Goal: Book appointment/travel/reservation

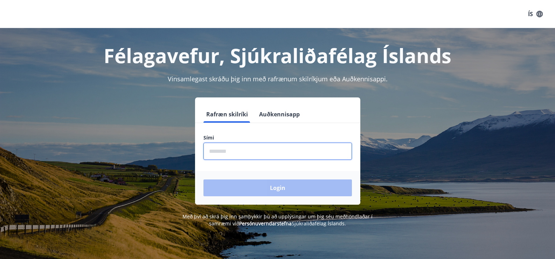
click at [209, 147] on input "phone" at bounding box center [278, 151] width 149 height 17
type input "********"
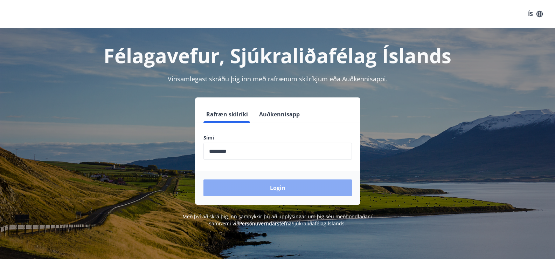
click at [257, 190] on button "Login" at bounding box center [278, 187] width 149 height 17
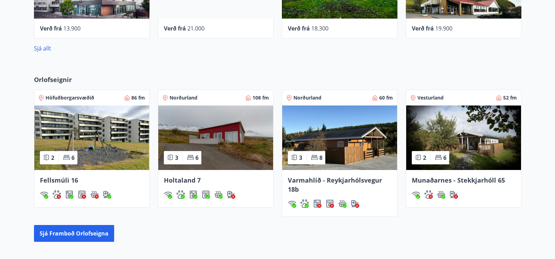
scroll to position [420, 0]
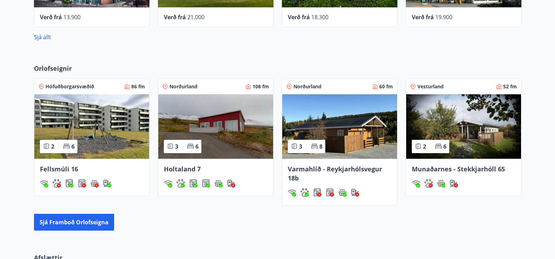
click at [339, 150] on img at bounding box center [339, 126] width 115 height 64
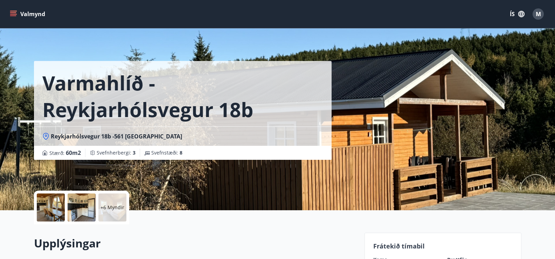
click at [43, 208] on div at bounding box center [51, 207] width 28 height 28
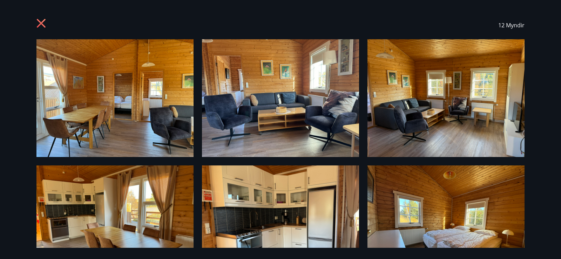
click at [41, 22] on icon at bounding box center [41, 23] width 9 height 9
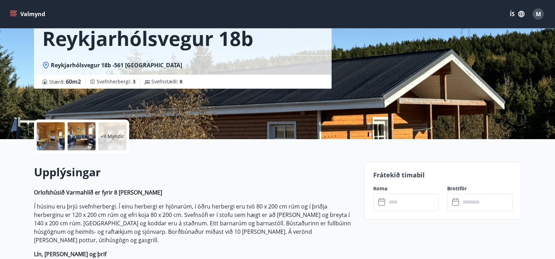
scroll to position [105, 0]
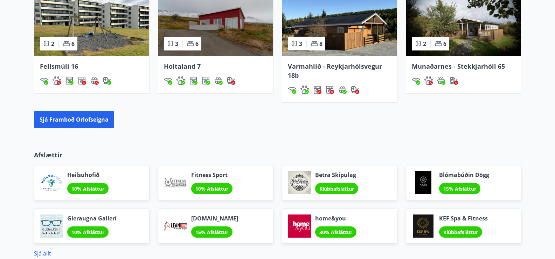
scroll to position [526, 0]
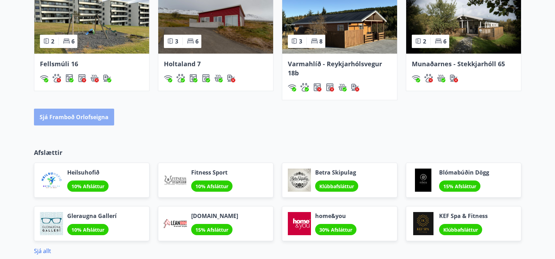
click at [95, 115] on button "Sjá framboð orlofseigna" at bounding box center [74, 117] width 80 height 17
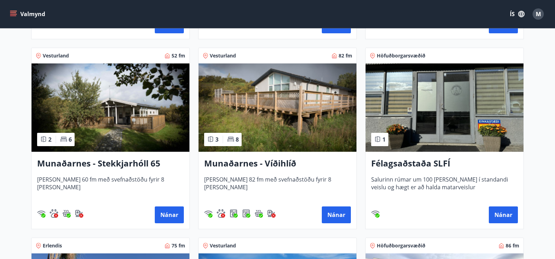
scroll to position [315, 0]
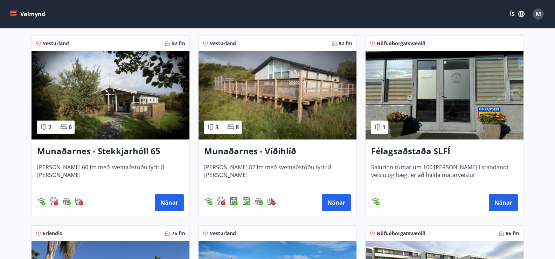
click at [266, 126] on img at bounding box center [278, 95] width 158 height 88
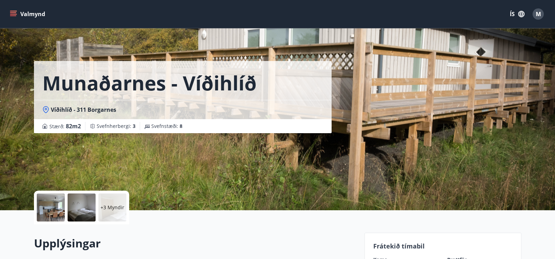
click at [46, 207] on div at bounding box center [51, 207] width 28 height 28
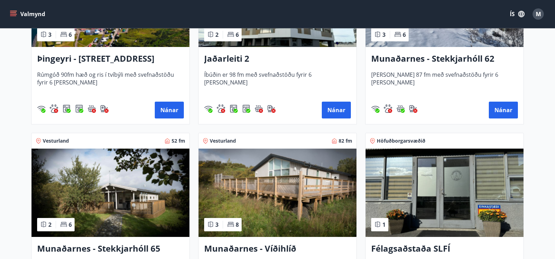
scroll to position [315, 0]
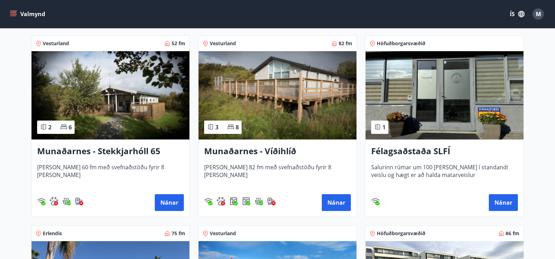
click at [260, 148] on h3 "Munaðarnes - Víðihlíð" at bounding box center [277, 151] width 147 height 13
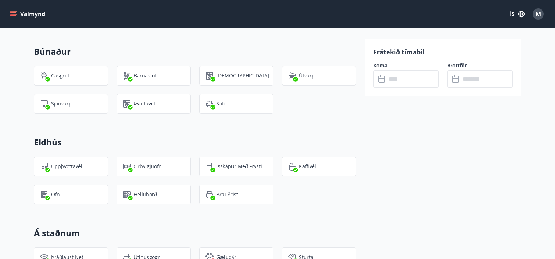
scroll to position [592, 0]
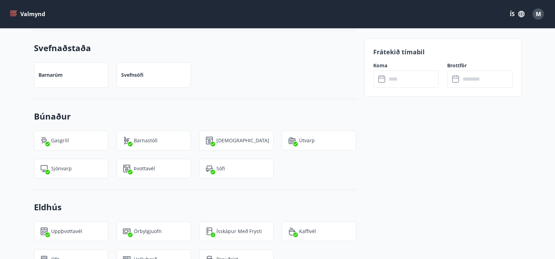
click at [381, 81] on icon at bounding box center [382, 79] width 8 height 8
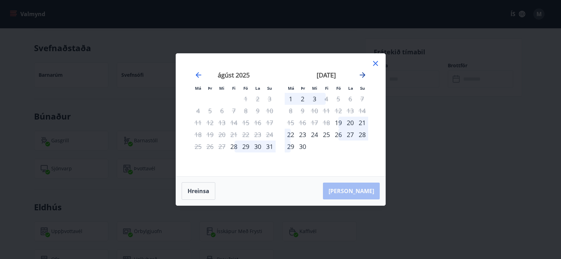
click at [358, 72] on icon "Move forward to switch to the next month." at bounding box center [362, 75] width 8 height 8
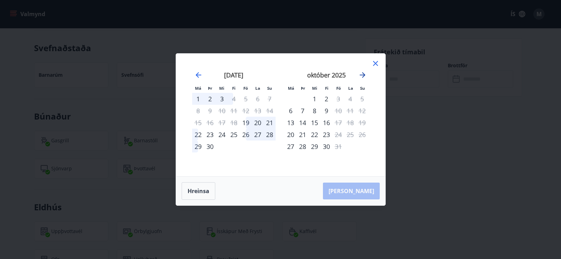
click at [358, 72] on icon "Move forward to switch to the next month." at bounding box center [362, 75] width 8 height 8
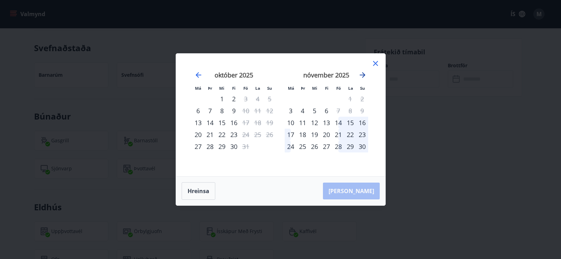
click at [358, 72] on icon "Move forward to switch to the next month." at bounding box center [362, 75] width 8 height 8
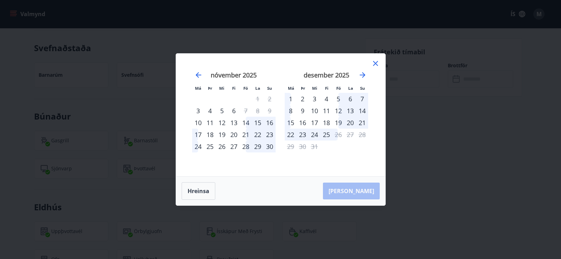
click at [340, 97] on div "5" at bounding box center [338, 99] width 12 height 12
click at [337, 97] on div "5" at bounding box center [338, 99] width 12 height 12
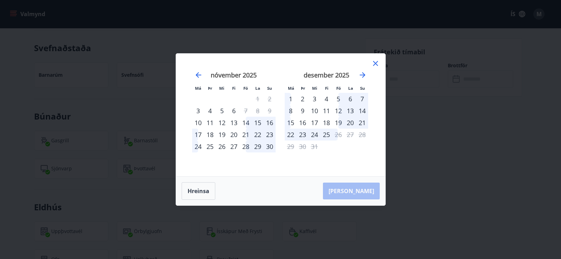
click at [337, 97] on div "5" at bounding box center [338, 99] width 12 height 12
click at [244, 144] on div "28" at bounding box center [246, 146] width 12 height 12
click at [340, 88] on small "Fö" at bounding box center [338, 87] width 5 height 5
click at [337, 96] on div "5" at bounding box center [338, 99] width 12 height 12
click at [351, 99] on div "6" at bounding box center [350, 99] width 12 height 12
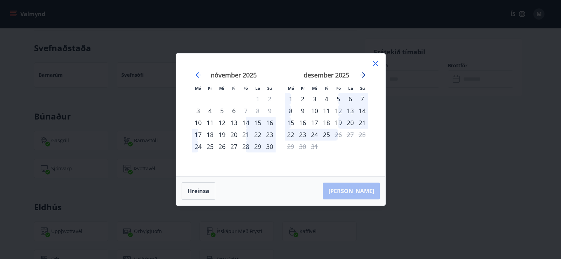
click at [365, 73] on icon "Move forward to switch to the next month." at bounding box center [362, 75] width 8 height 8
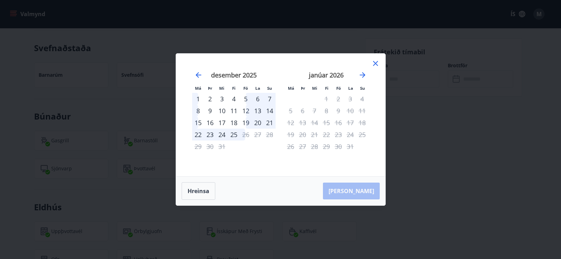
click at [248, 124] on div "19" at bounding box center [246, 123] width 12 height 12
click at [249, 111] on div "12" at bounding box center [246, 111] width 12 height 12
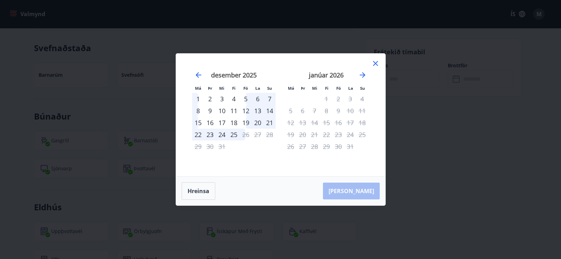
click at [249, 97] on div "5" at bounding box center [246, 99] width 12 height 12
click at [221, 133] on div "24" at bounding box center [222, 135] width 12 height 12
click at [248, 124] on div "19" at bounding box center [246, 123] width 12 height 12
click at [247, 97] on div "5" at bounding box center [246, 99] width 12 height 12
click at [234, 97] on div "4" at bounding box center [234, 99] width 12 height 12
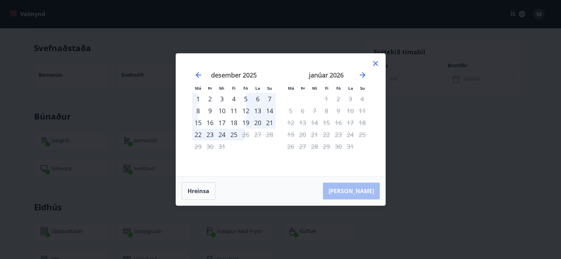
click at [234, 97] on div "4" at bounding box center [234, 99] width 12 height 12
click at [260, 98] on div "6" at bounding box center [258, 99] width 12 height 12
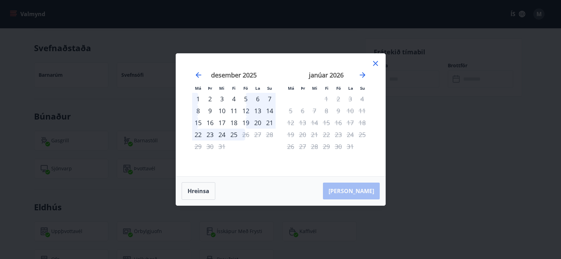
click at [376, 61] on icon at bounding box center [375, 63] width 8 height 8
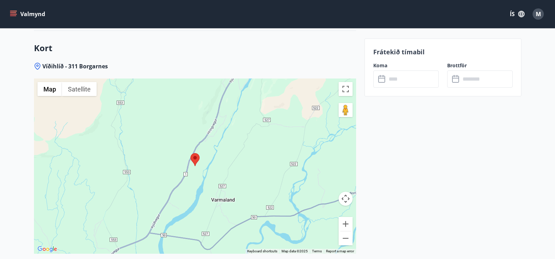
scroll to position [907, 0]
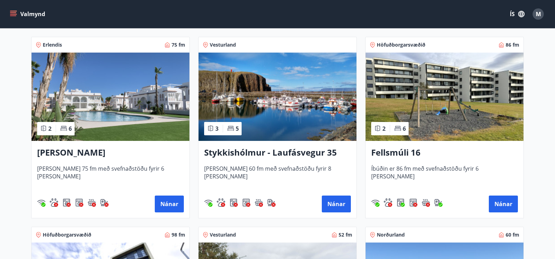
scroll to position [526, 0]
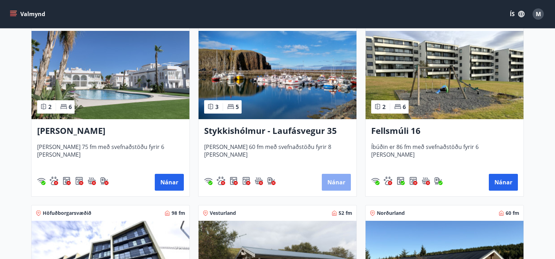
click at [331, 179] on button "Nánar" at bounding box center [336, 182] width 29 height 17
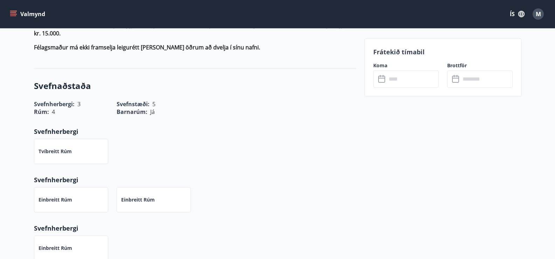
scroll to position [350, 0]
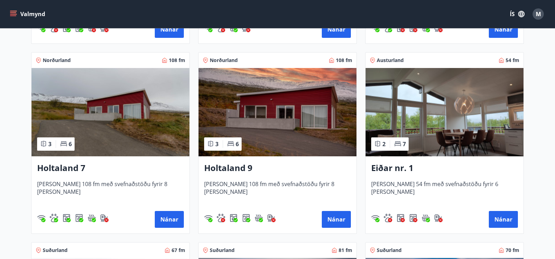
scroll to position [876, 0]
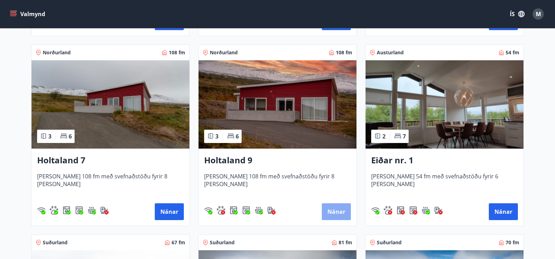
click at [332, 209] on button "Nánar" at bounding box center [336, 211] width 29 height 17
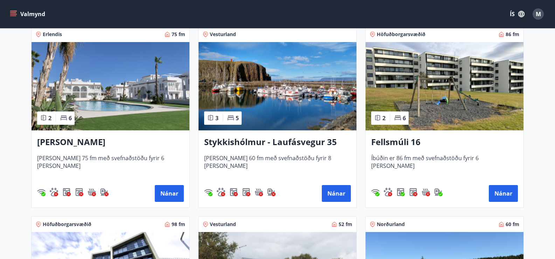
scroll to position [526, 0]
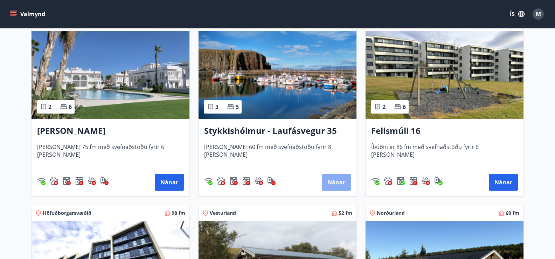
click at [326, 179] on button "Nánar" at bounding box center [336, 182] width 29 height 17
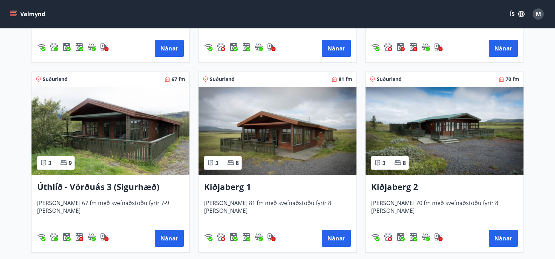
scroll to position [1051, 0]
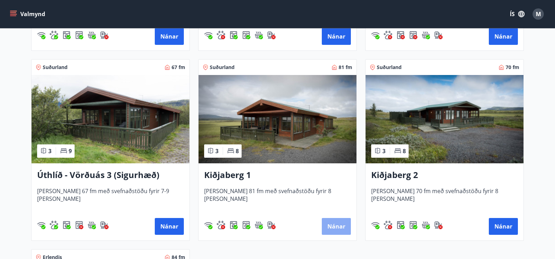
click at [334, 232] on button "Nánar" at bounding box center [336, 226] width 29 height 17
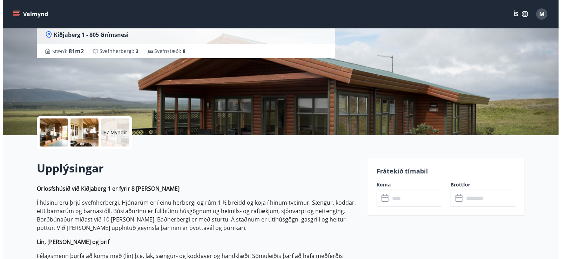
scroll to position [105, 0]
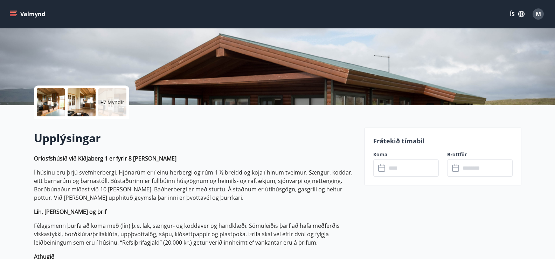
click at [51, 102] on div at bounding box center [51, 102] width 28 height 28
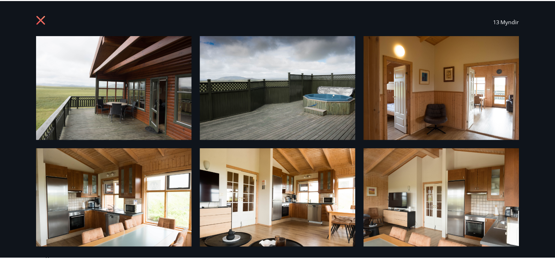
scroll to position [0, 0]
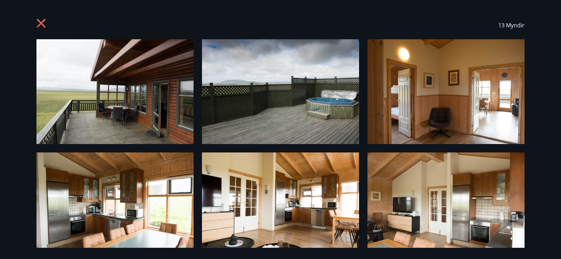
click at [41, 23] on icon at bounding box center [41, 23] width 2 height 2
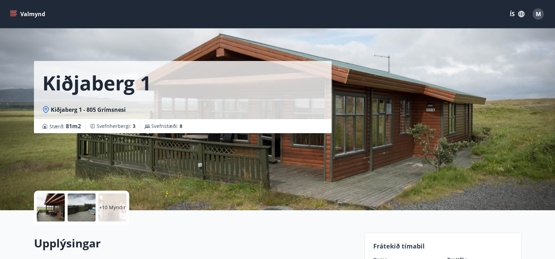
click at [113, 204] on p "+10 Myndir" at bounding box center [112, 207] width 27 height 7
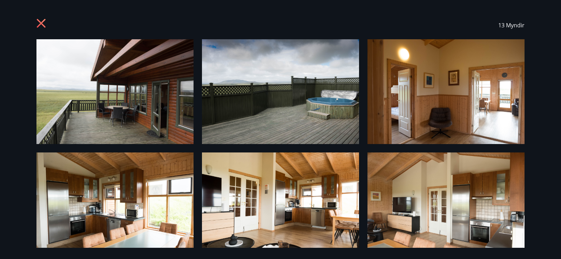
click at [44, 26] on icon at bounding box center [41, 24] width 11 height 11
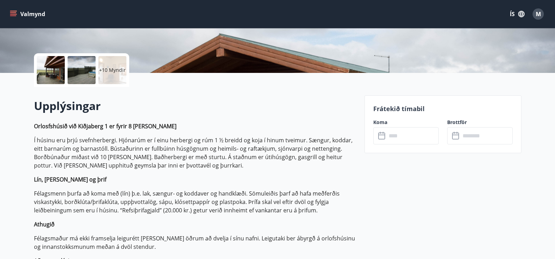
scroll to position [140, 0]
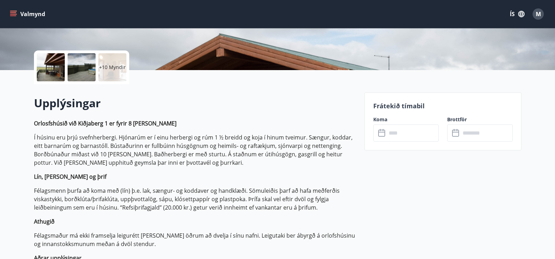
click at [387, 135] on input "text" at bounding box center [413, 132] width 52 height 17
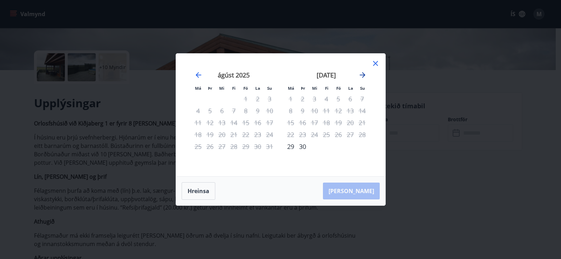
click at [361, 75] on icon "Move forward to switch to the next month." at bounding box center [362, 75] width 6 height 6
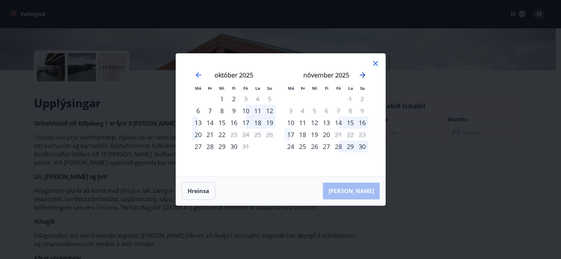
click at [361, 75] on icon "Move forward to switch to the next month." at bounding box center [362, 75] width 6 height 6
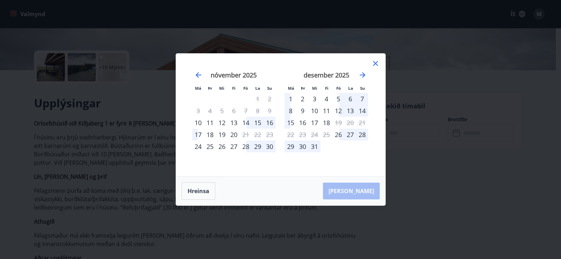
click at [337, 101] on div "5" at bounding box center [338, 99] width 12 height 12
click at [362, 99] on div "7" at bounding box center [362, 99] width 12 height 12
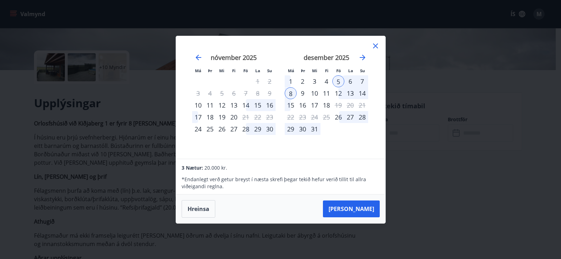
click at [301, 82] on div "2" at bounding box center [302, 81] width 12 height 12
click at [373, 46] on icon at bounding box center [375, 46] width 8 height 8
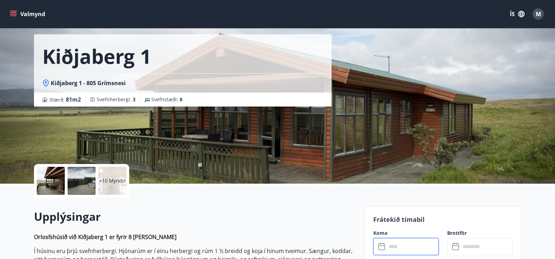
scroll to position [0, 0]
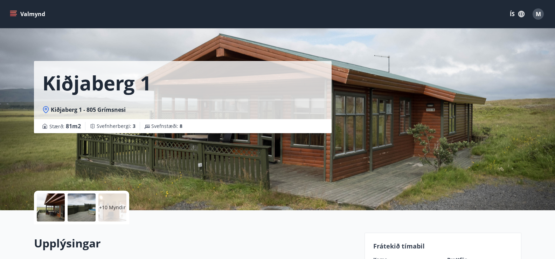
click at [109, 204] on p "+10 Myndir" at bounding box center [112, 207] width 27 height 7
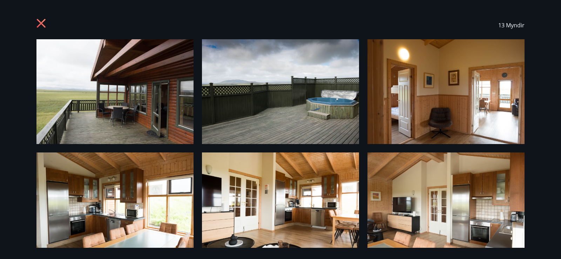
click at [40, 19] on icon at bounding box center [41, 24] width 11 height 11
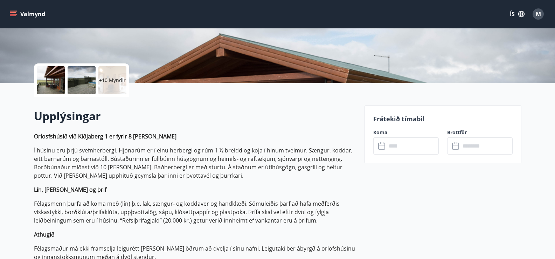
scroll to position [140, 0]
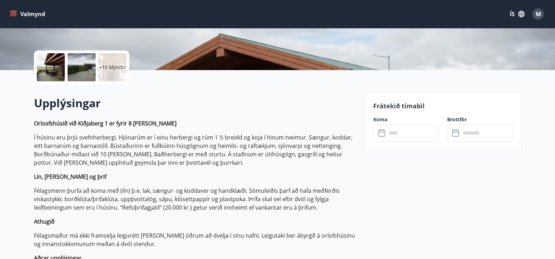
click at [419, 134] on input "text" at bounding box center [413, 132] width 52 height 17
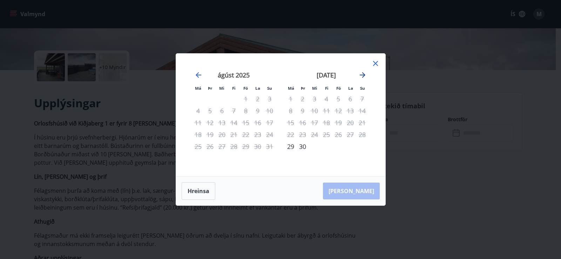
click at [362, 75] on icon "Move forward to switch to the next month." at bounding box center [362, 75] width 6 height 6
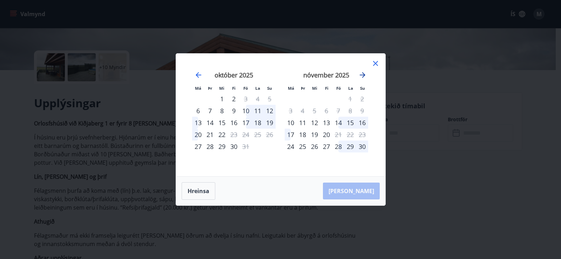
click at [362, 75] on icon "Move forward to switch to the next month." at bounding box center [362, 75] width 6 height 6
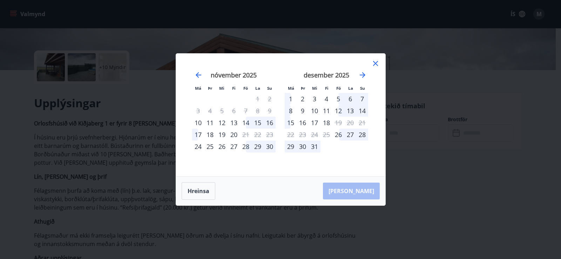
click at [339, 98] on div "5" at bounding box center [338, 99] width 12 height 12
click at [352, 97] on div "6" at bounding box center [350, 99] width 12 height 12
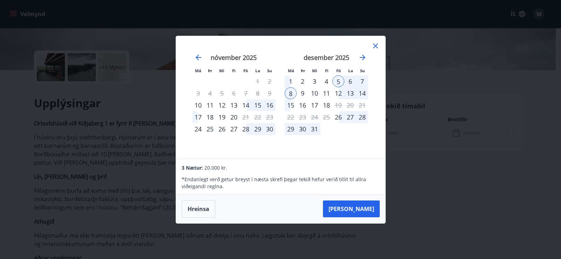
click at [349, 78] on div "6" at bounding box center [350, 81] width 12 height 12
click at [350, 82] on div "6" at bounding box center [350, 81] width 12 height 12
click at [360, 206] on button "[PERSON_NAME]" at bounding box center [351, 208] width 57 height 17
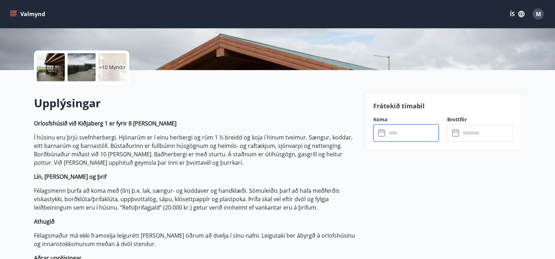
type input "******"
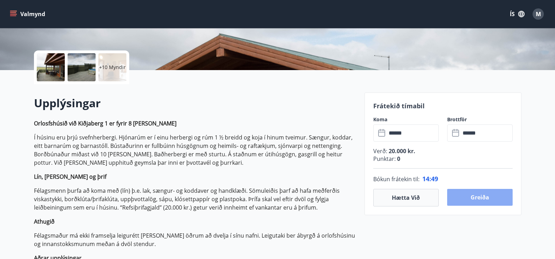
click at [473, 199] on button "Greiða" at bounding box center [480, 197] width 66 height 17
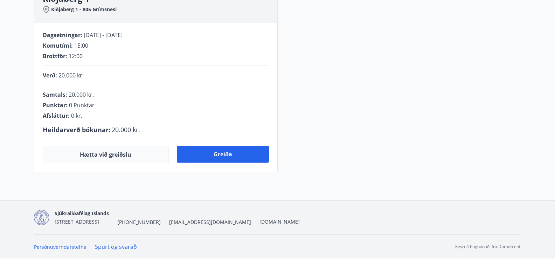
scroll to position [140, 0]
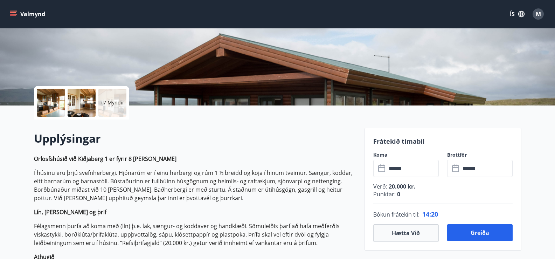
scroll to position [105, 0]
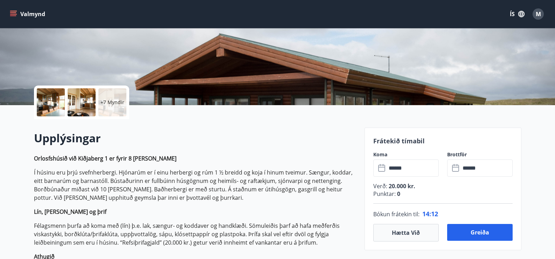
click at [383, 166] on icon at bounding box center [382, 168] width 8 height 8
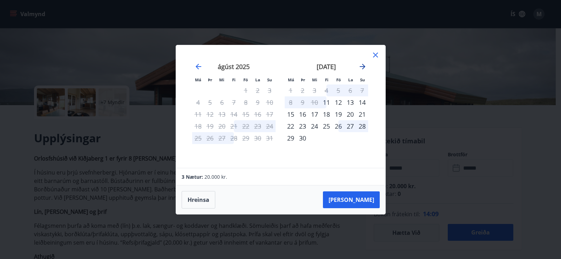
click at [359, 63] on icon "Move forward to switch to the next month." at bounding box center [362, 66] width 8 height 8
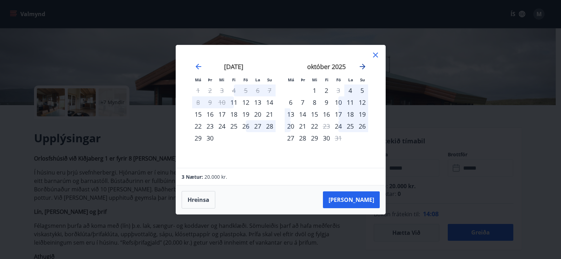
click at [359, 63] on icon "Move forward to switch to the next month." at bounding box center [362, 66] width 8 height 8
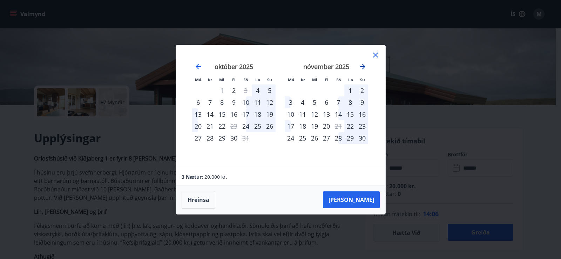
click at [359, 63] on icon "Move forward to switch to the next month." at bounding box center [362, 66] width 8 height 8
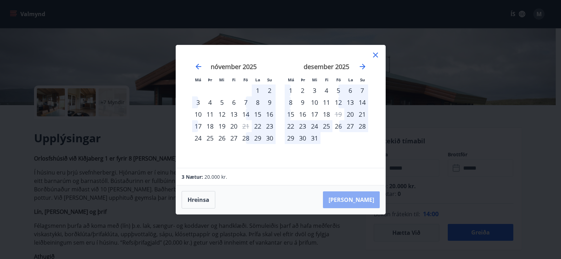
click at [374, 202] on button "[PERSON_NAME]" at bounding box center [351, 199] width 57 height 17
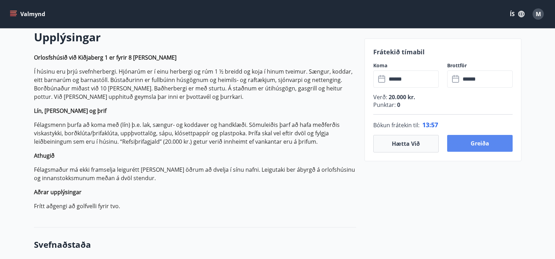
scroll to position [210, 0]
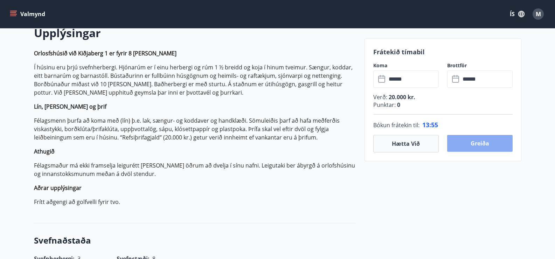
click at [483, 143] on button "Greiða" at bounding box center [480, 143] width 66 height 17
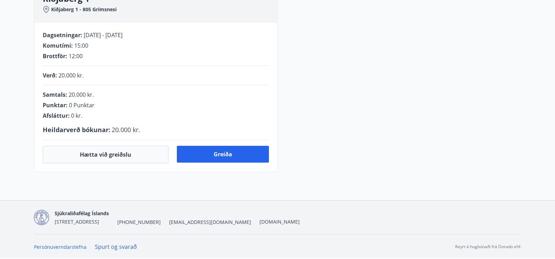
scroll to position [205, 0]
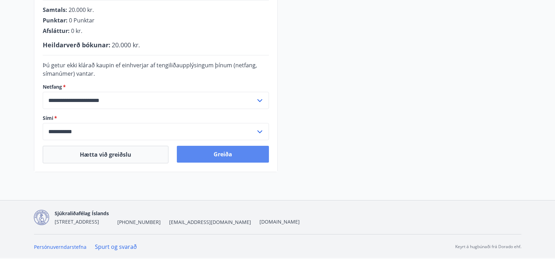
click at [246, 153] on button "Greiða" at bounding box center [223, 154] width 92 height 17
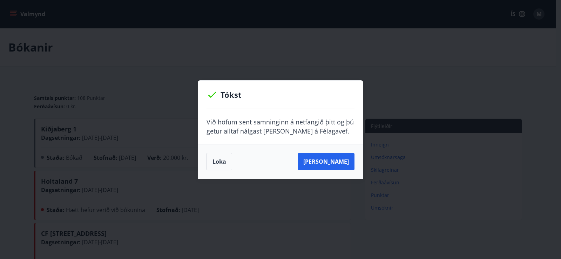
click at [223, 162] on button "Loka" at bounding box center [219, 162] width 26 height 18
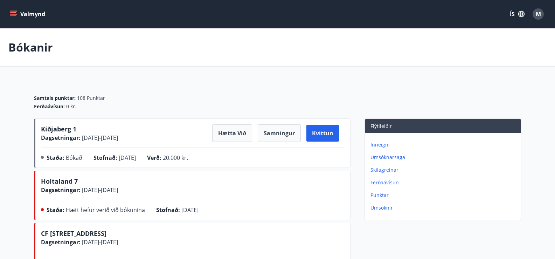
click at [391, 180] on p "Ferðaávísun" at bounding box center [445, 182] width 148 height 7
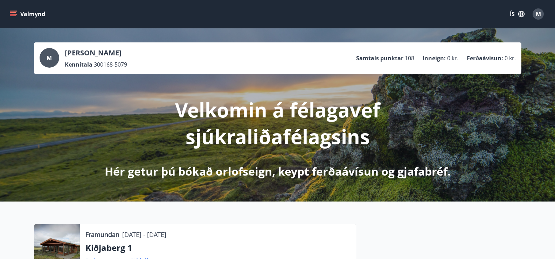
click at [14, 12] on icon "menu" at bounding box center [13, 12] width 6 height 1
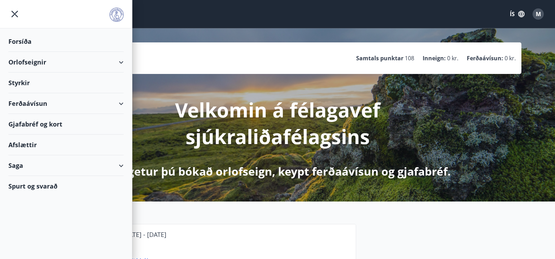
click at [22, 124] on div "Gjafabréf og kort" at bounding box center [65, 124] width 115 height 21
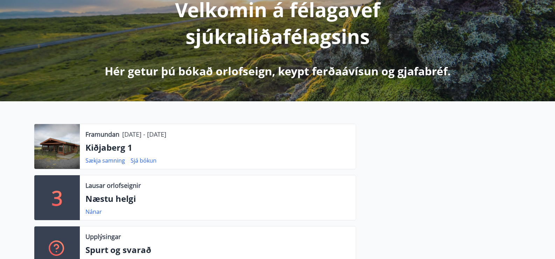
scroll to position [140, 0]
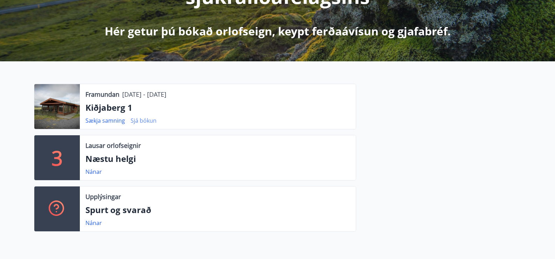
click at [142, 121] on link "Sjá bókun" at bounding box center [144, 121] width 26 height 8
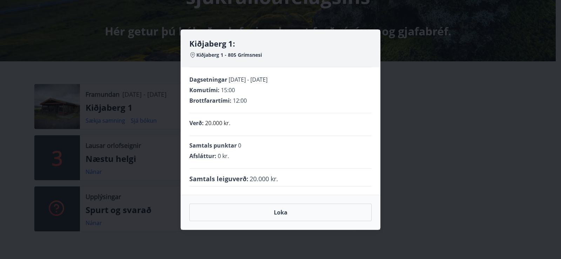
click at [424, 95] on div "Kiðjaberg 1: Kiðjaberg 1 - 805 Grímsnesi Dagsetningar [DATE] - [DATE] Komutími …" at bounding box center [280, 129] width 561 height 259
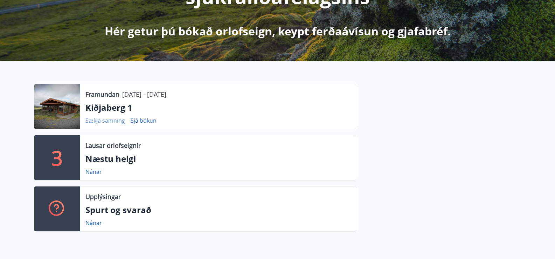
click at [98, 121] on link "Sækja samning" at bounding box center [105, 121] width 40 height 8
click at [51, 116] on div at bounding box center [57, 106] width 46 height 45
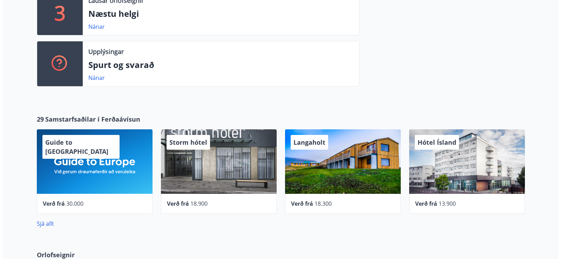
scroll to position [350, 0]
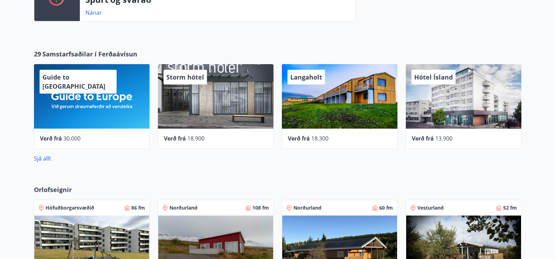
click at [452, 92] on div "Hótel Ísland" at bounding box center [464, 96] width 116 height 64
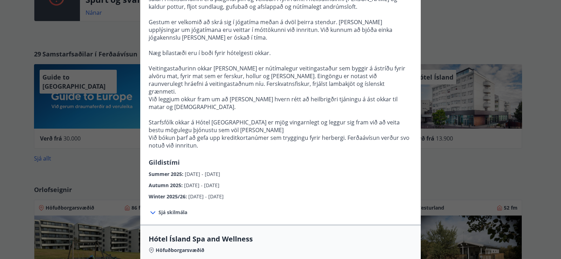
scroll to position [175, 0]
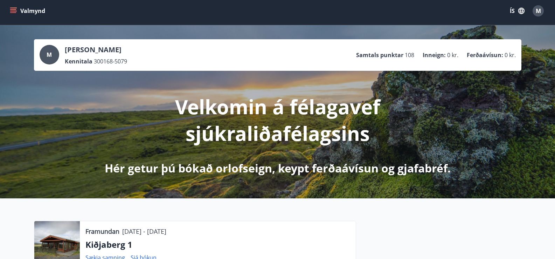
scroll to position [0, 0]
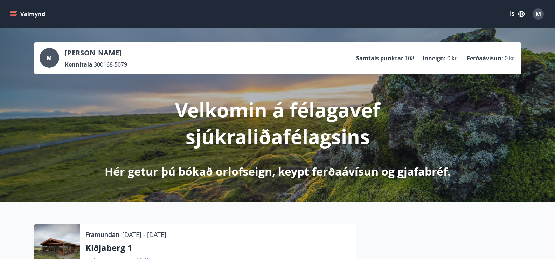
click at [14, 15] on icon "menu" at bounding box center [13, 15] width 6 height 1
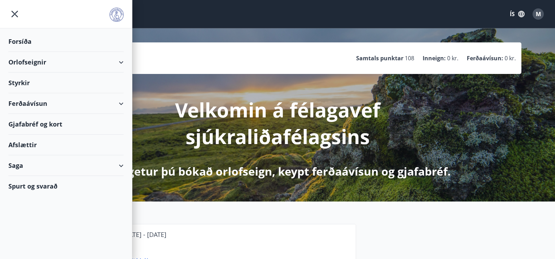
click at [21, 55] on div "Orlofseignir" at bounding box center [65, 62] width 115 height 21
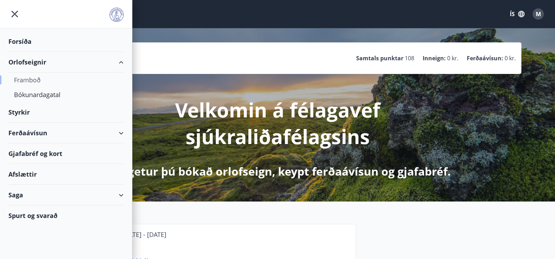
click at [32, 80] on div "Framboð" at bounding box center [66, 80] width 104 height 15
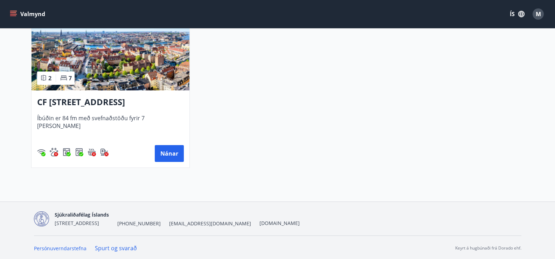
scroll to position [1315, 0]
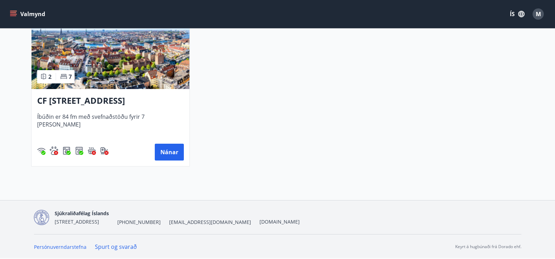
click at [84, 64] on img at bounding box center [111, 45] width 158 height 88
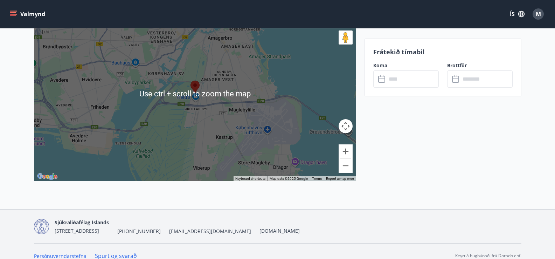
scroll to position [1209, 0]
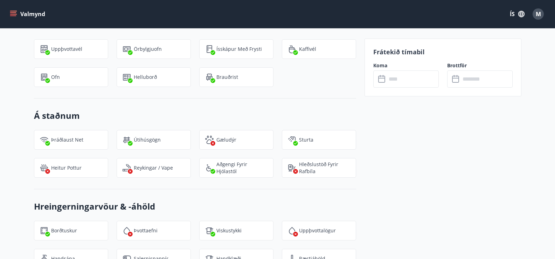
scroll to position [824, 0]
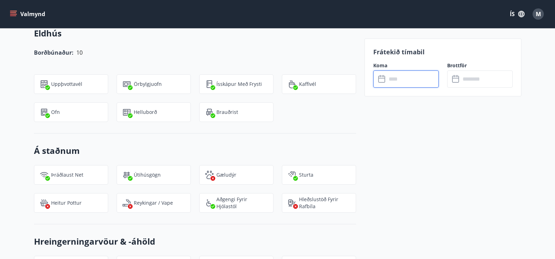
click at [387, 78] on input "text" at bounding box center [413, 78] width 52 height 17
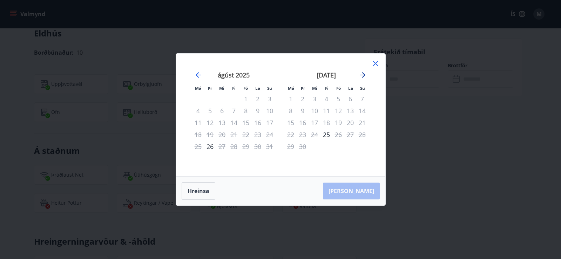
click at [362, 71] on icon "Move forward to switch to the next month." at bounding box center [362, 75] width 8 height 8
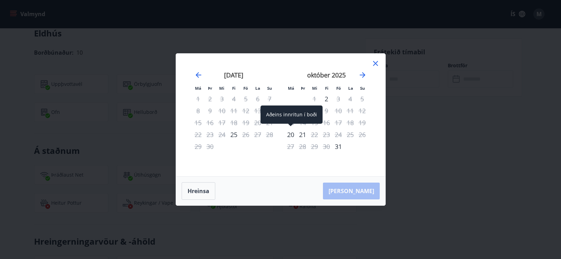
click at [290, 135] on div "20" at bounding box center [290, 135] width 12 height 12
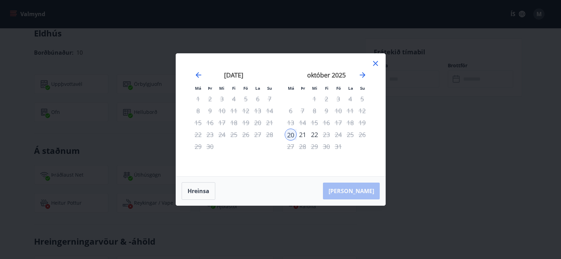
click at [302, 136] on div "21" at bounding box center [302, 135] width 12 height 12
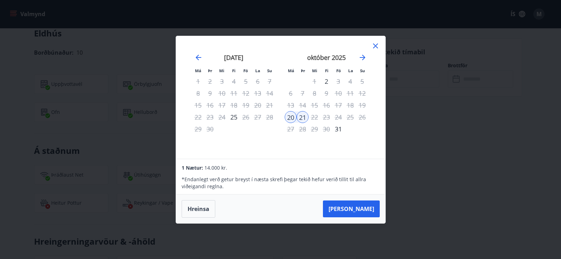
click at [373, 44] on icon at bounding box center [375, 45] width 5 height 5
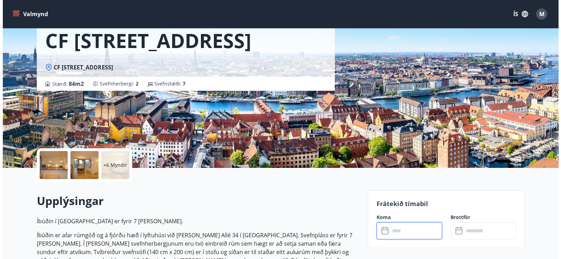
scroll to position [18, 0]
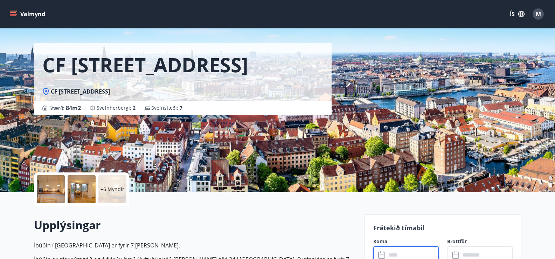
click at [39, 183] on div at bounding box center [51, 189] width 28 height 28
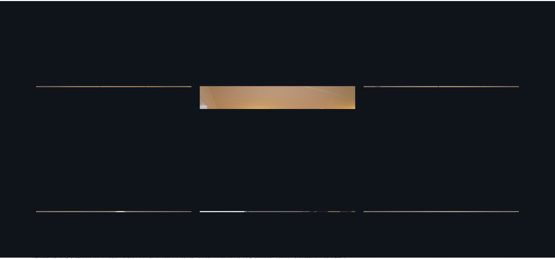
scroll to position [0, 0]
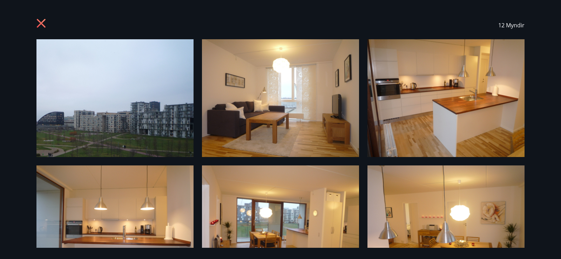
click at [46, 26] on icon at bounding box center [41, 24] width 11 height 11
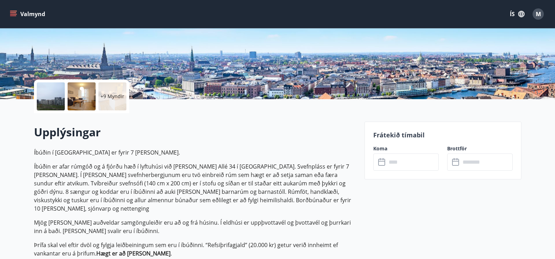
scroll to position [123, 0]
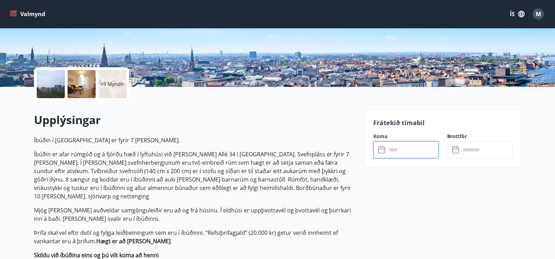
click at [407, 148] on input "text" at bounding box center [413, 149] width 52 height 17
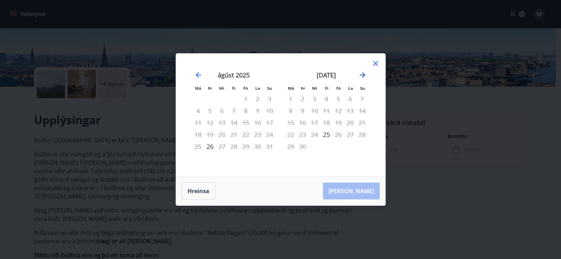
click at [362, 74] on icon "Move forward to switch to the next month." at bounding box center [362, 75] width 8 height 8
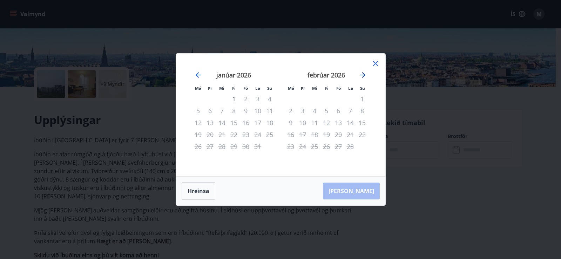
click at [362, 74] on icon "Move forward to switch to the next month." at bounding box center [362, 75] width 8 height 8
click at [200, 75] on icon "Move backward to switch to the previous month." at bounding box center [198, 75] width 6 height 6
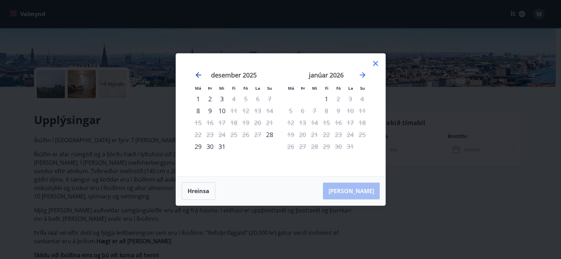
click at [202, 75] on icon "Move backward to switch to the previous month." at bounding box center [198, 75] width 8 height 8
click at [375, 62] on icon at bounding box center [375, 63] width 8 height 8
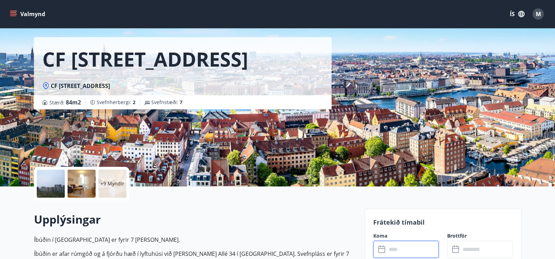
scroll to position [0, 0]
